Goal: Information Seeking & Learning: Understand process/instructions

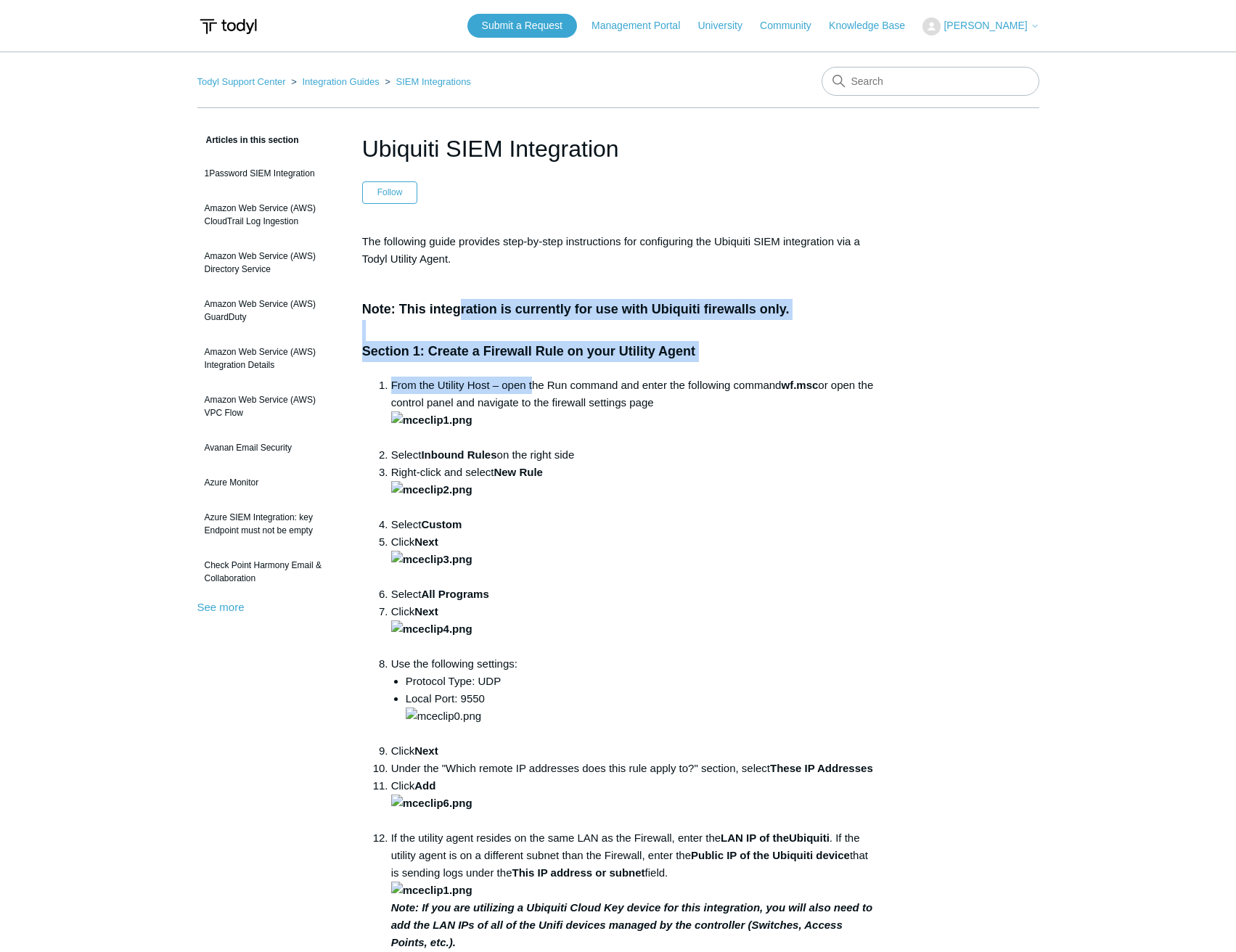
drag, startPoint x: 486, startPoint y: 325, endPoint x: 531, endPoint y: 372, distance: 65.1
click at [531, 372] on div "The following guide provides step-by-step instructions for configuring the Ubiq…" at bounding box center [618, 845] width 513 height 1225
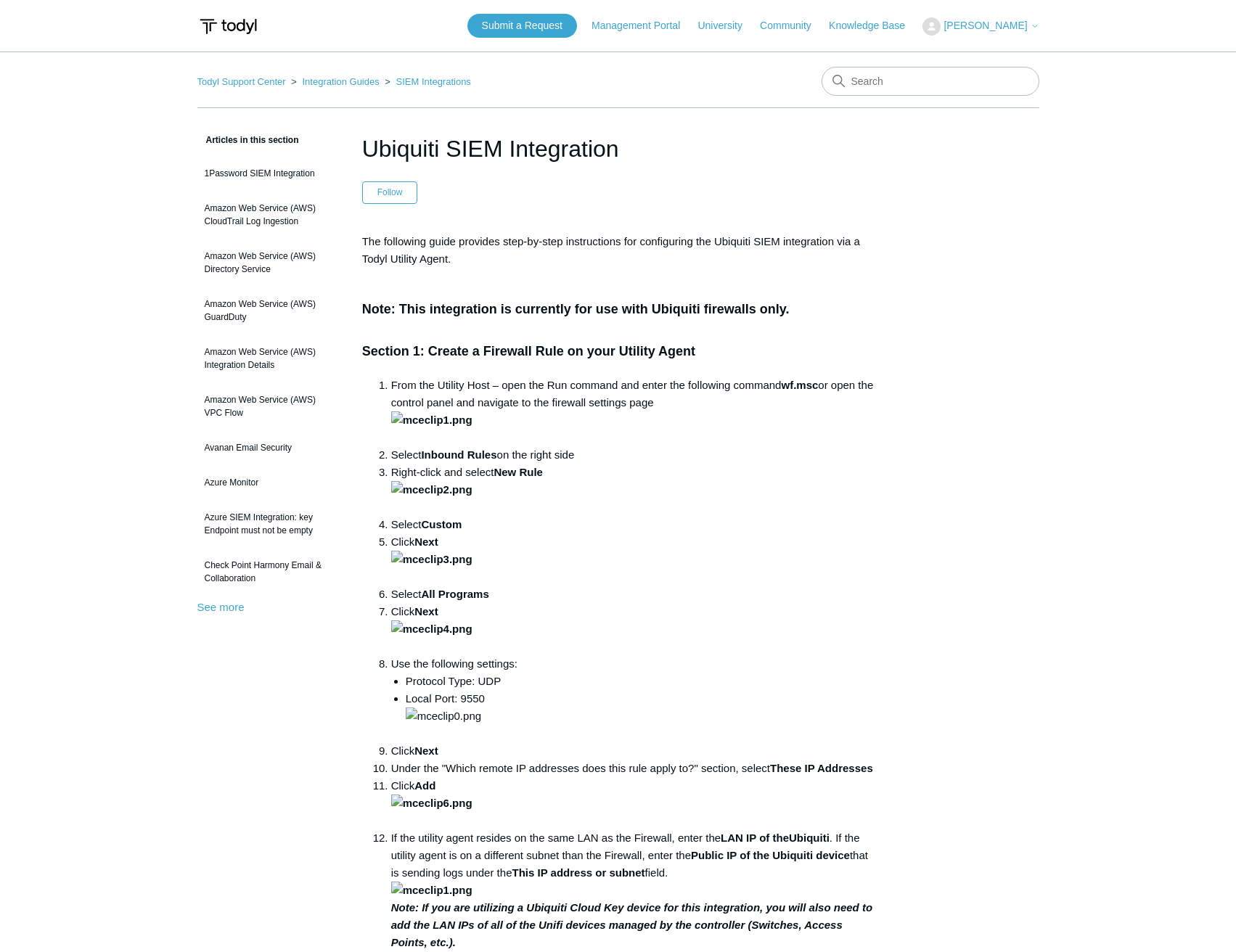
click at [502, 379] on li "From the Utility Host – open the Run command and enter the following command wf…" at bounding box center [632, 411] width 483 height 70
click at [622, 387] on li "From the Utility Host – open the Run command and enter the following command wf…" at bounding box center [632, 411] width 483 height 70
drag, startPoint x: 506, startPoint y: 246, endPoint x: 555, endPoint y: 262, distance: 51.5
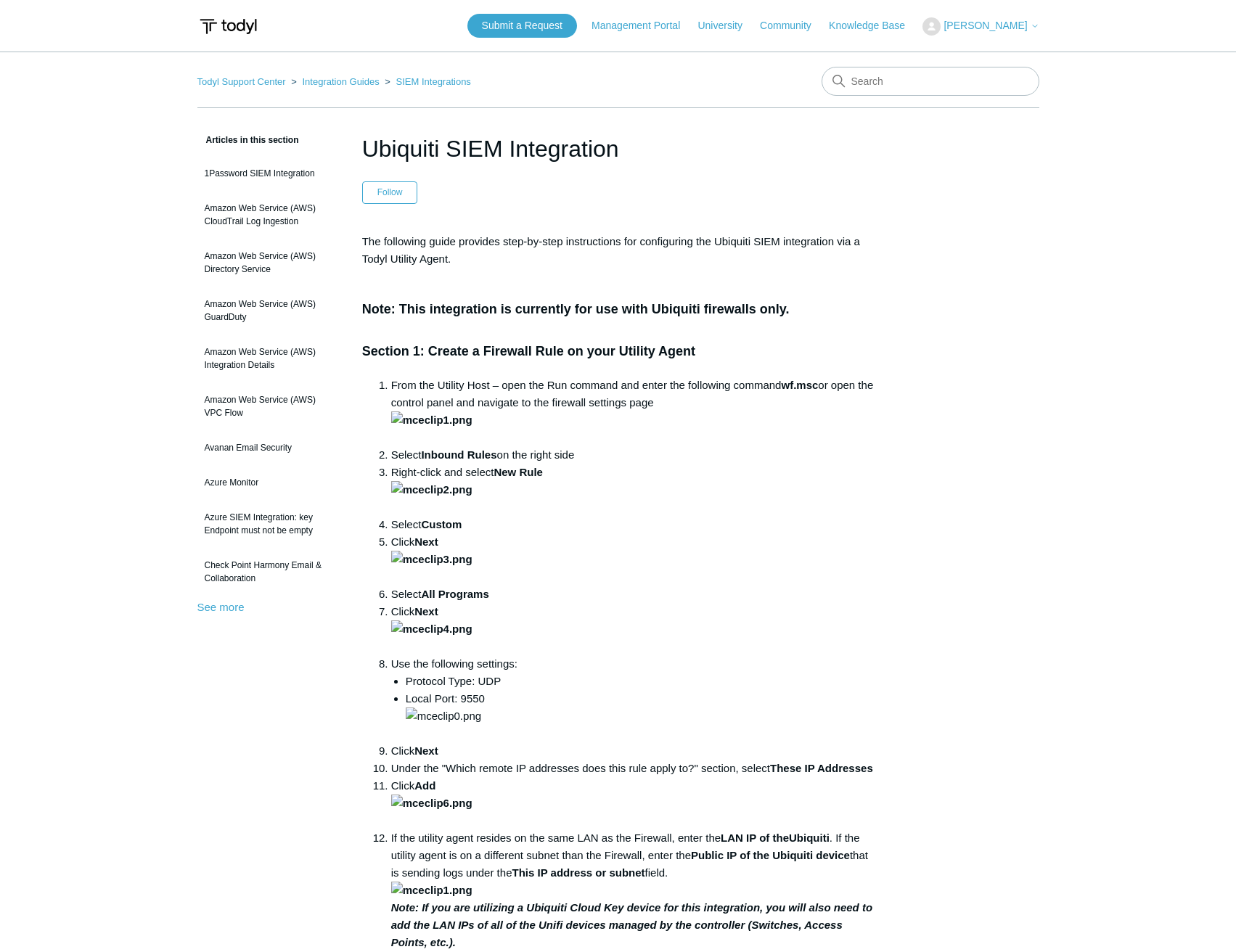
click at [555, 262] on p "The following guide provides step-by-step instructions for configuring the Ubiq…" at bounding box center [618, 250] width 513 height 35
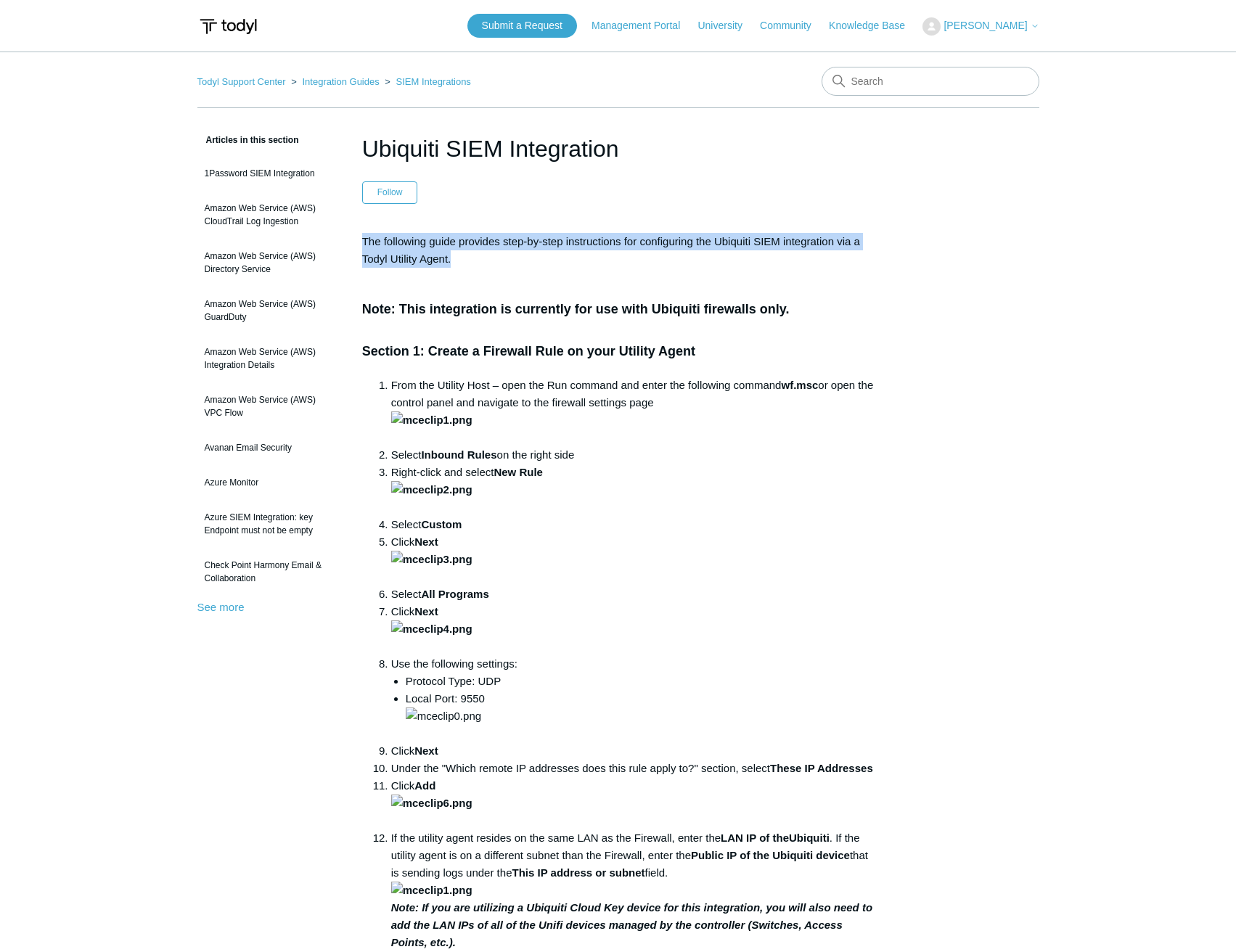
click at [661, 270] on div "The following guide provides step-by-step instructions for configuring the Ubiq…" at bounding box center [618, 845] width 513 height 1225
click at [922, 85] on input "Search" at bounding box center [930, 81] width 218 height 29
type input "Utility Host"
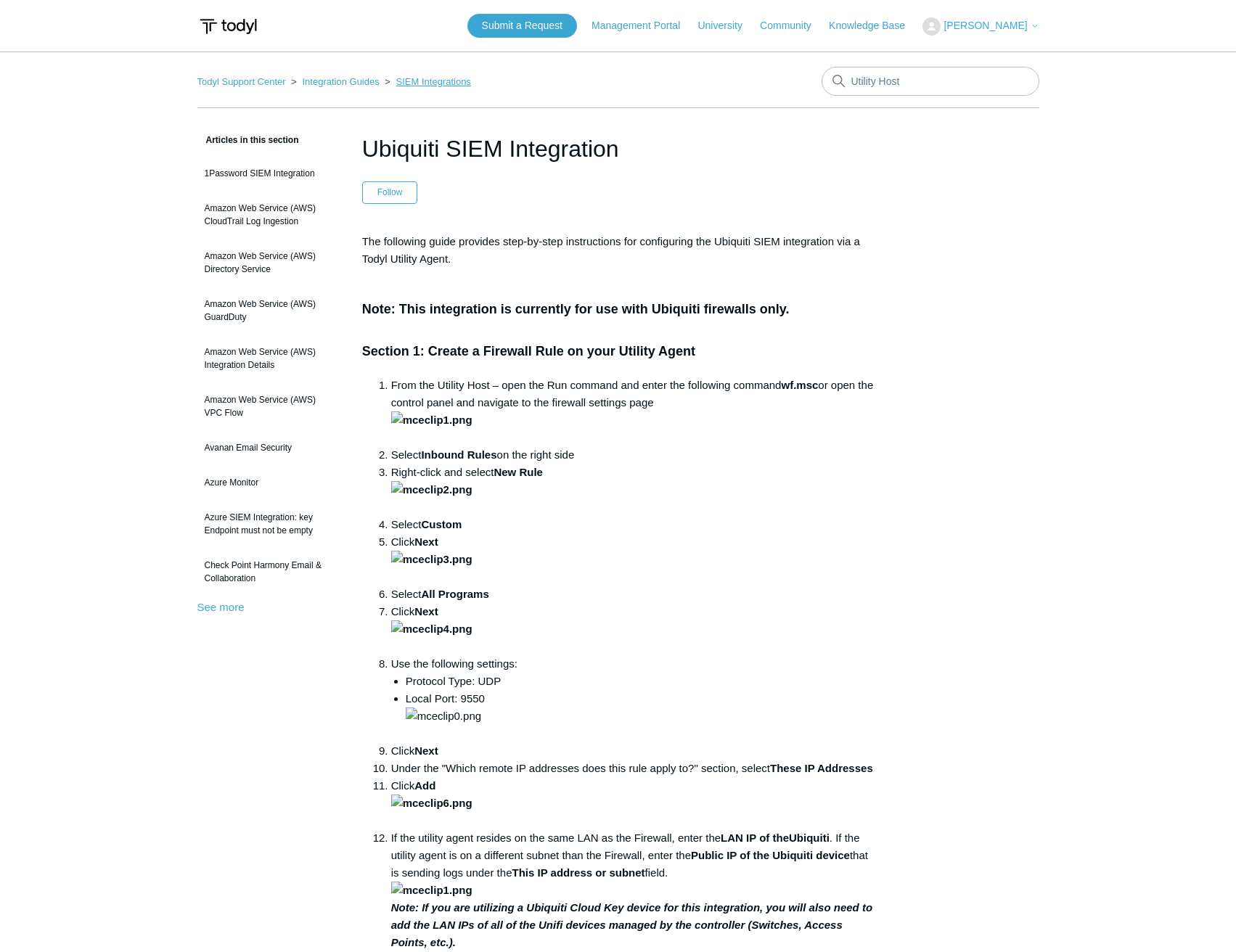
click at [452, 80] on link "SIEM Integrations" at bounding box center [433, 82] width 75 height 11
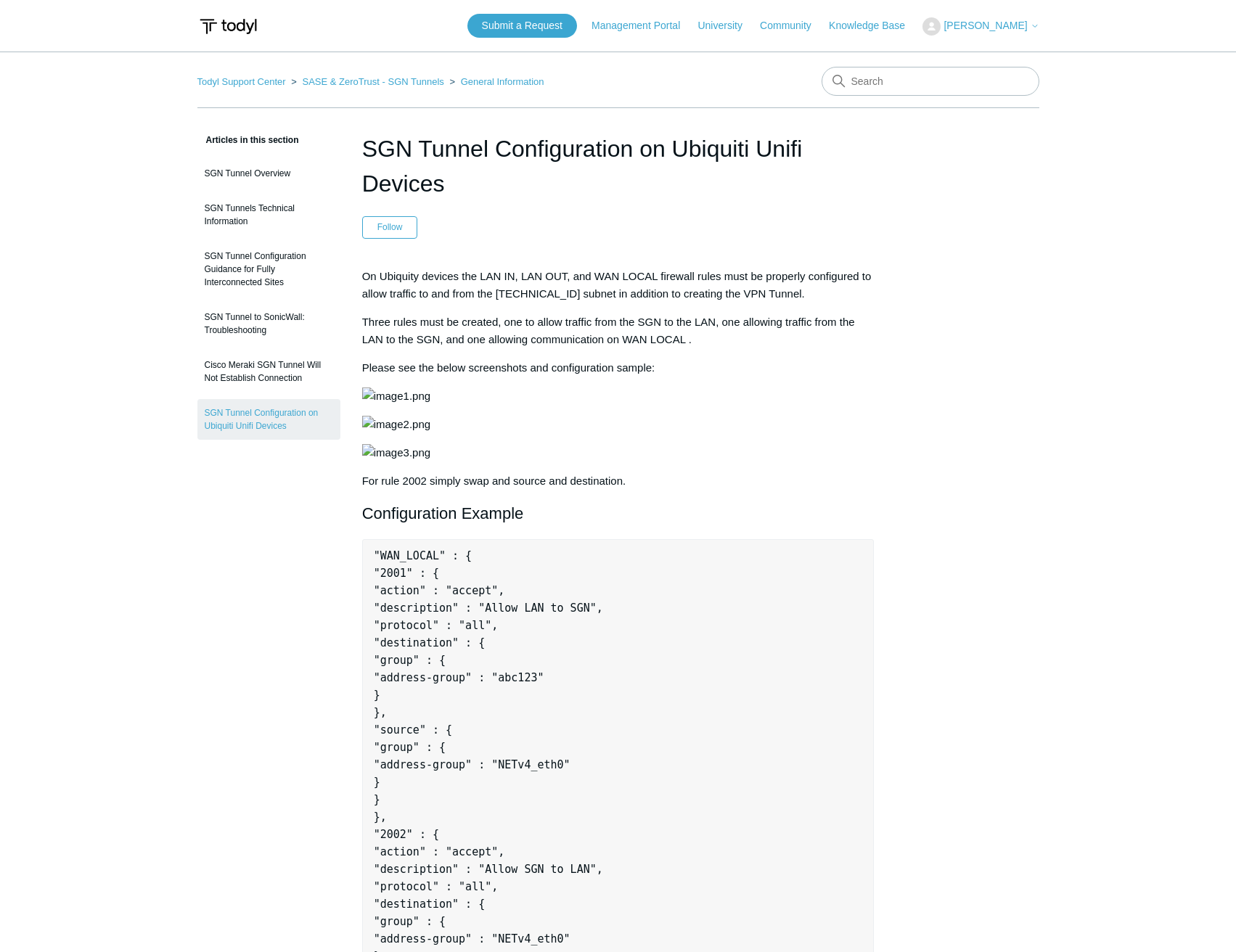
click at [580, 272] on span "On Ubiquity devices the LAN IN, LAN OUT, and WAN LOCAL firewall rules must be p…" at bounding box center [617, 285] width 509 height 30
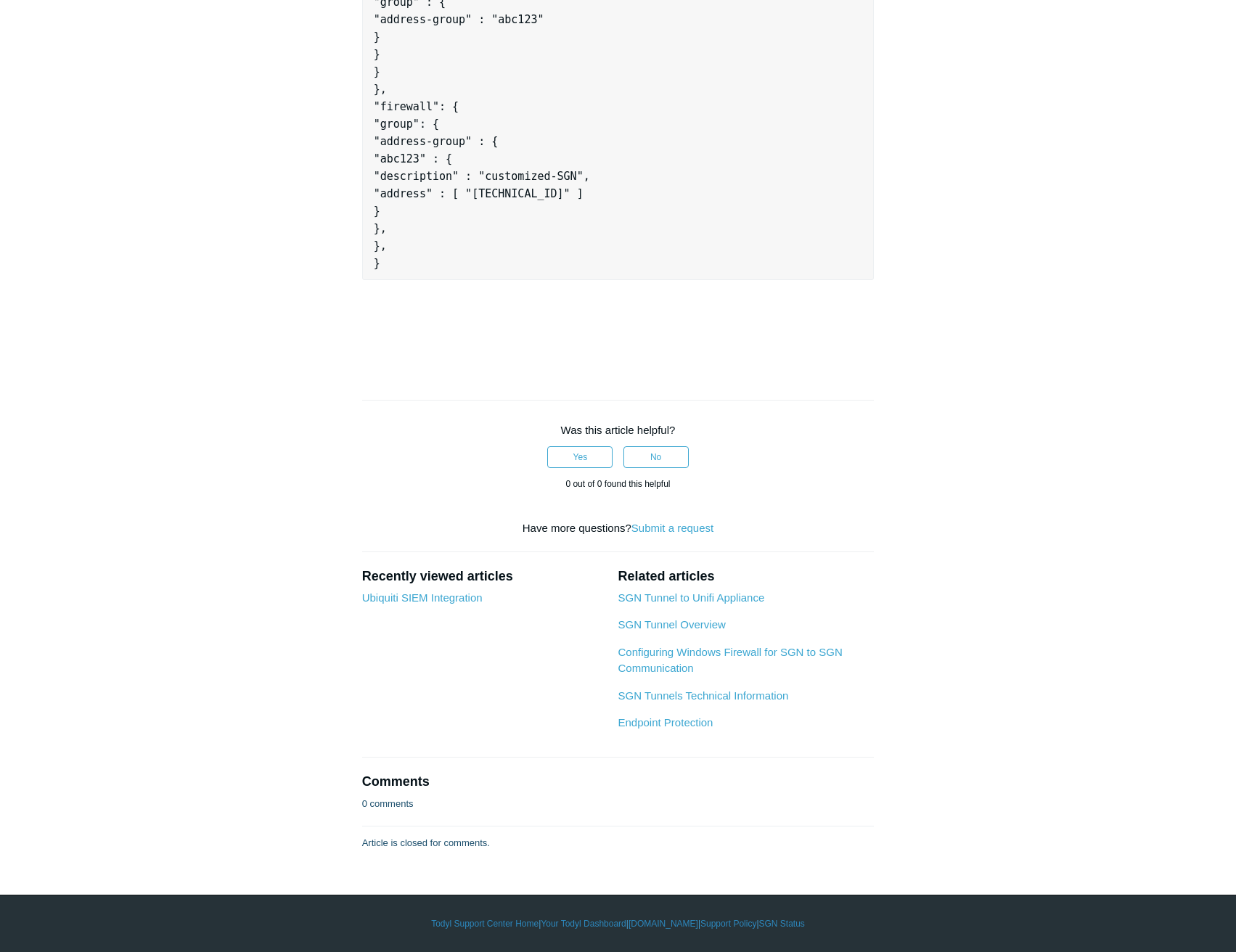
scroll to position [1378, 0]
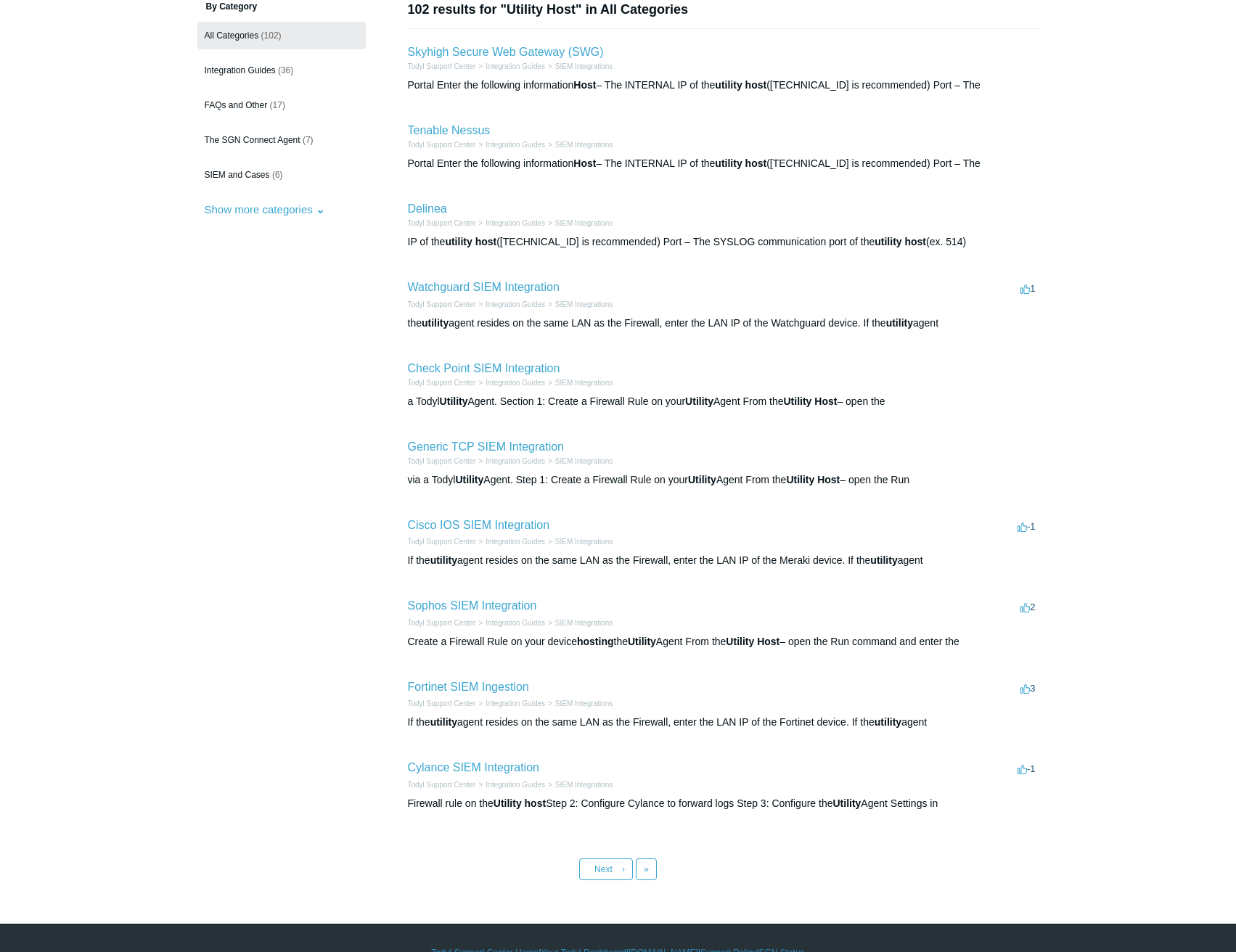
scroll to position [160, 0]
